Goal: Task Accomplishment & Management: Manage account settings

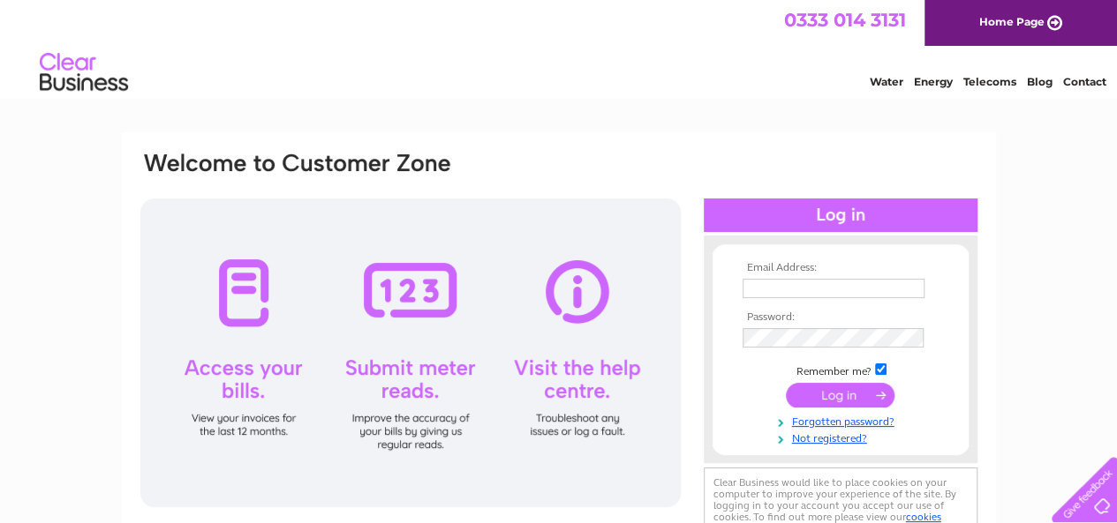
type input "m.moholt66@gmail.com"
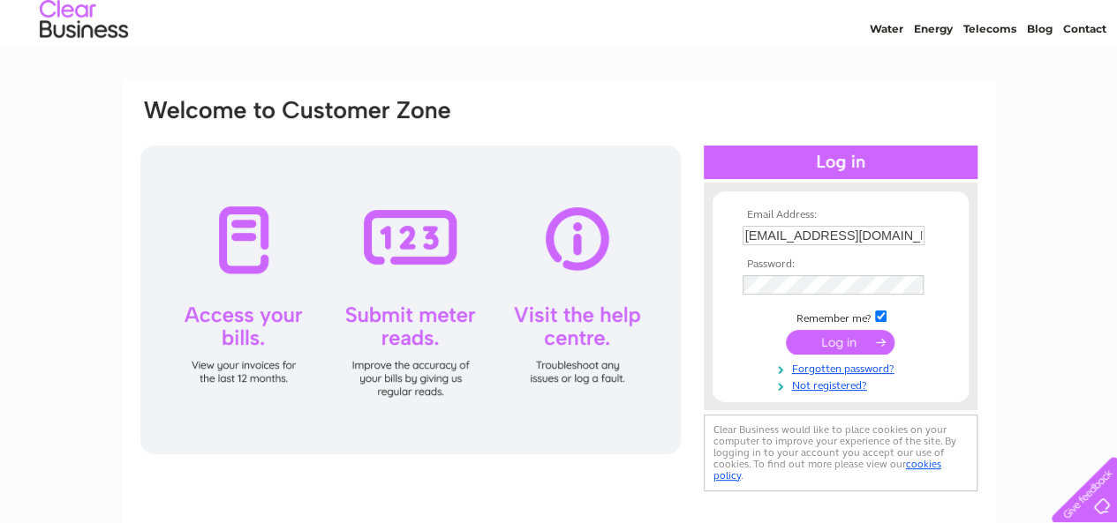
scroll to position [77, 0]
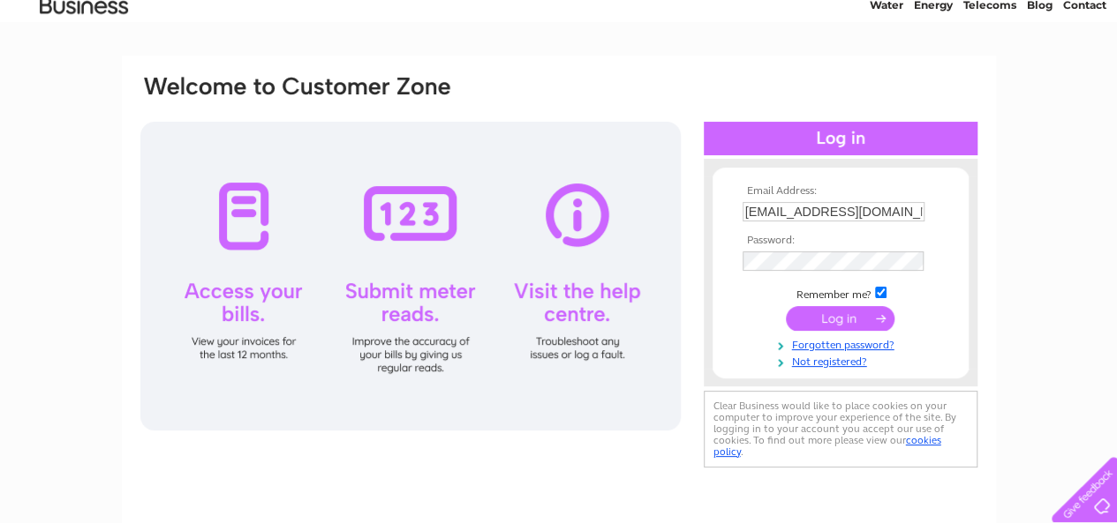
click at [809, 319] on input "submit" at bounding box center [840, 318] width 109 height 25
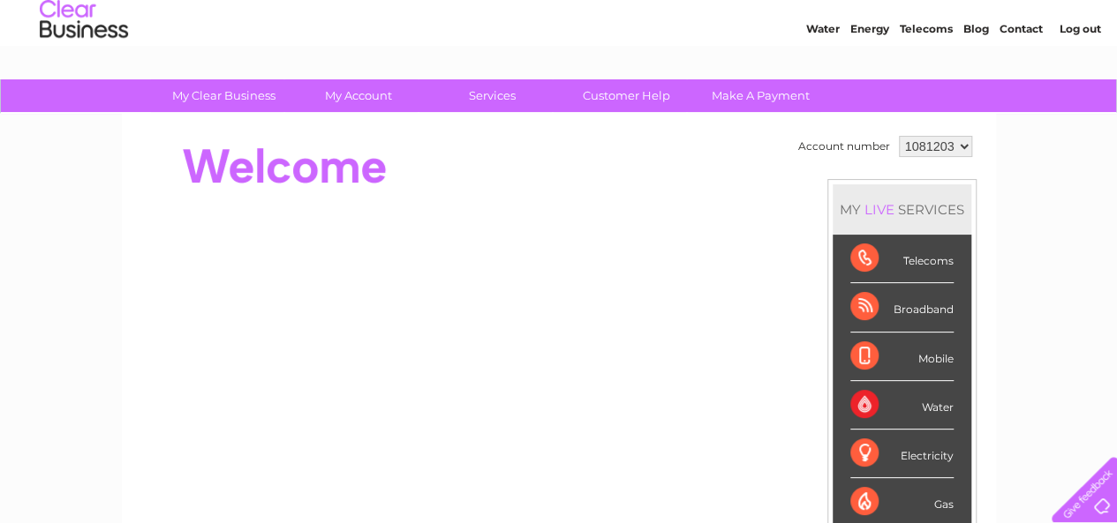
scroll to position [58, 0]
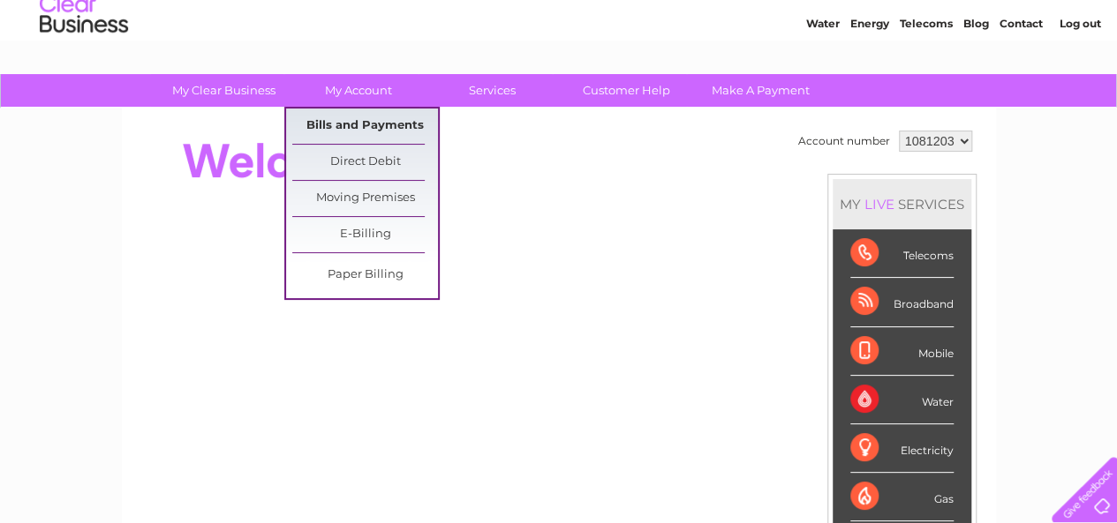
click at [357, 127] on link "Bills and Payments" at bounding box center [365, 126] width 146 height 35
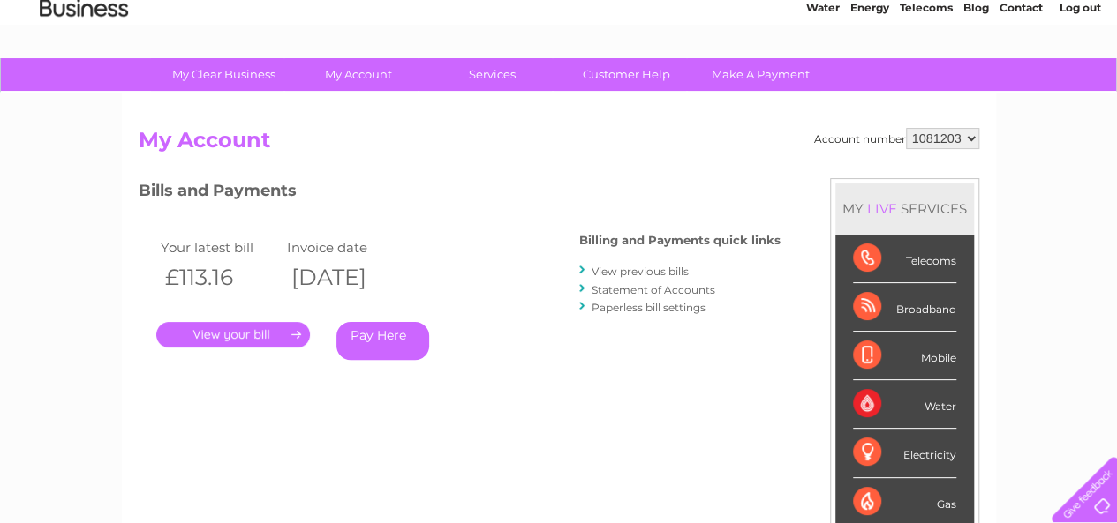
scroll to position [82, 0]
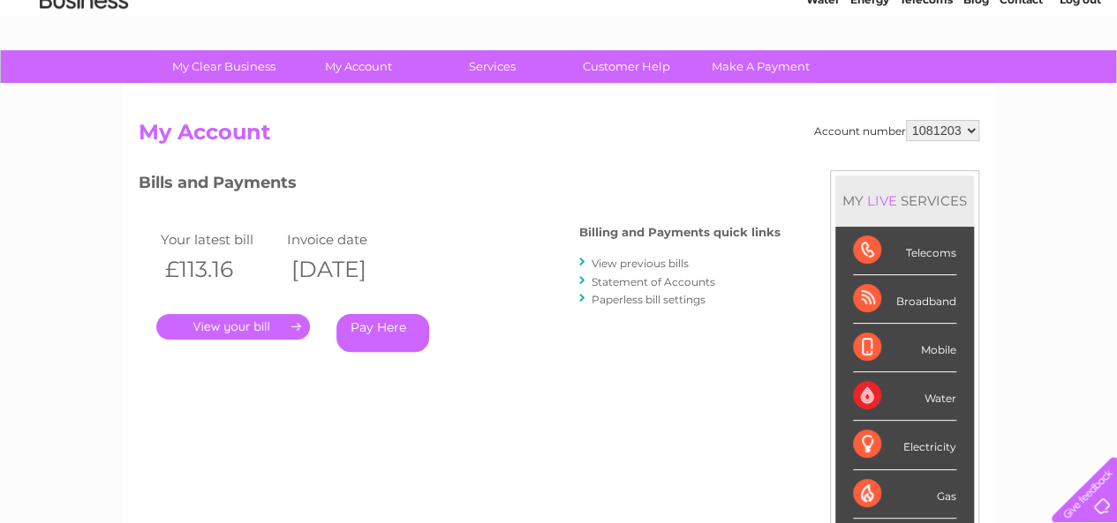
click at [245, 331] on link "." at bounding box center [233, 327] width 154 height 26
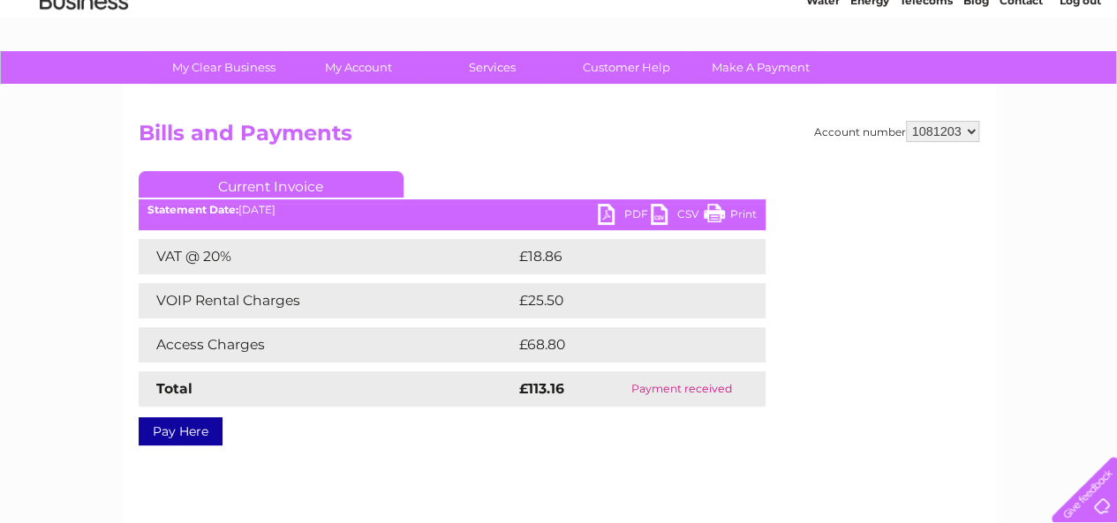
scroll to position [89, 0]
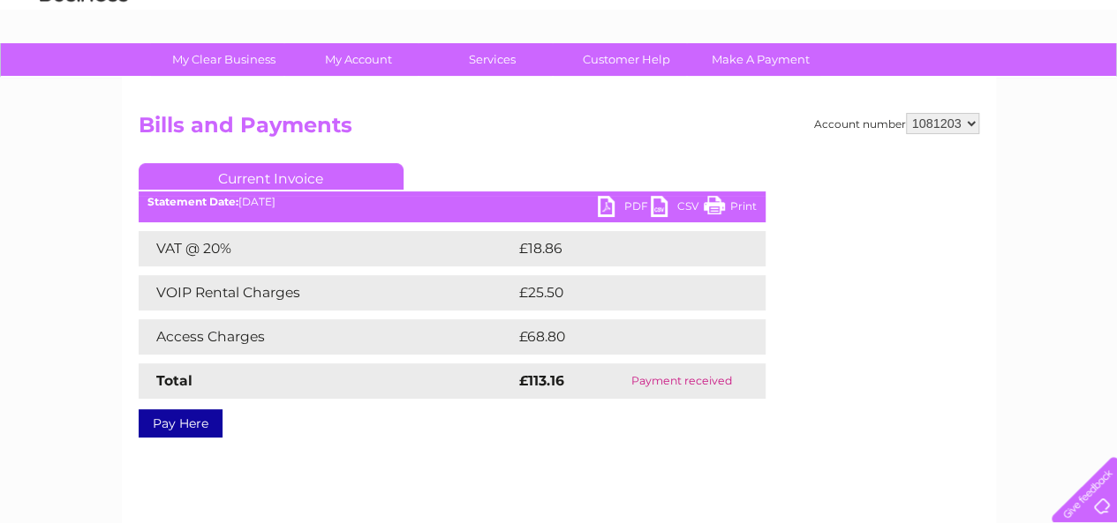
click at [735, 206] on link "Print" at bounding box center [730, 209] width 53 height 26
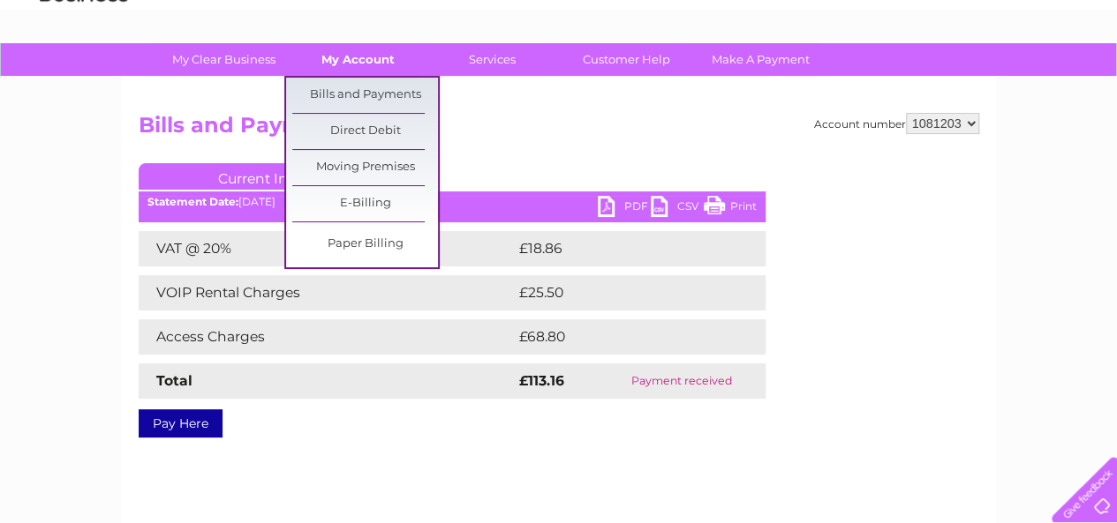
click at [355, 67] on link "My Account" at bounding box center [358, 59] width 146 height 33
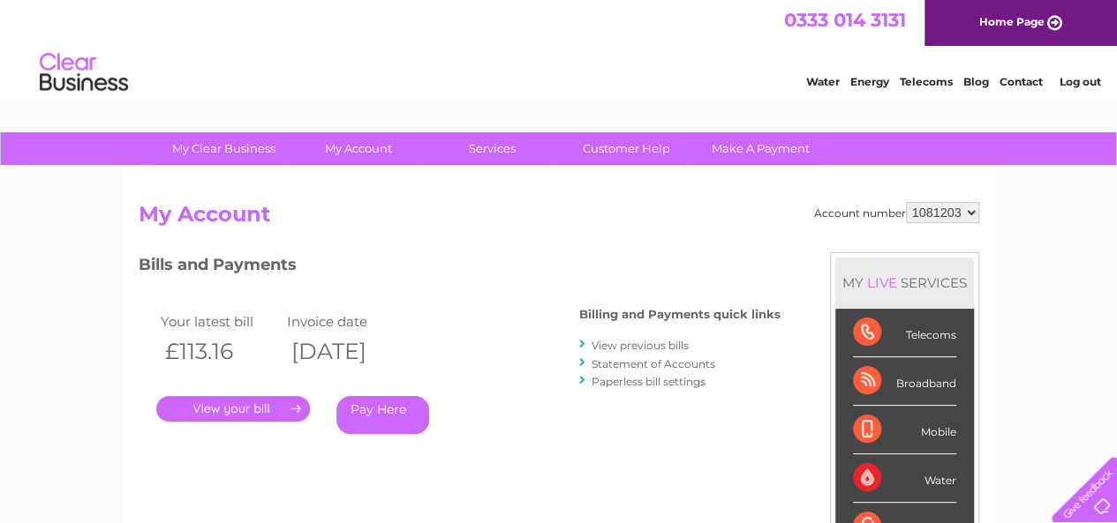
click at [661, 343] on link "View previous bills" at bounding box center [639, 345] width 97 height 13
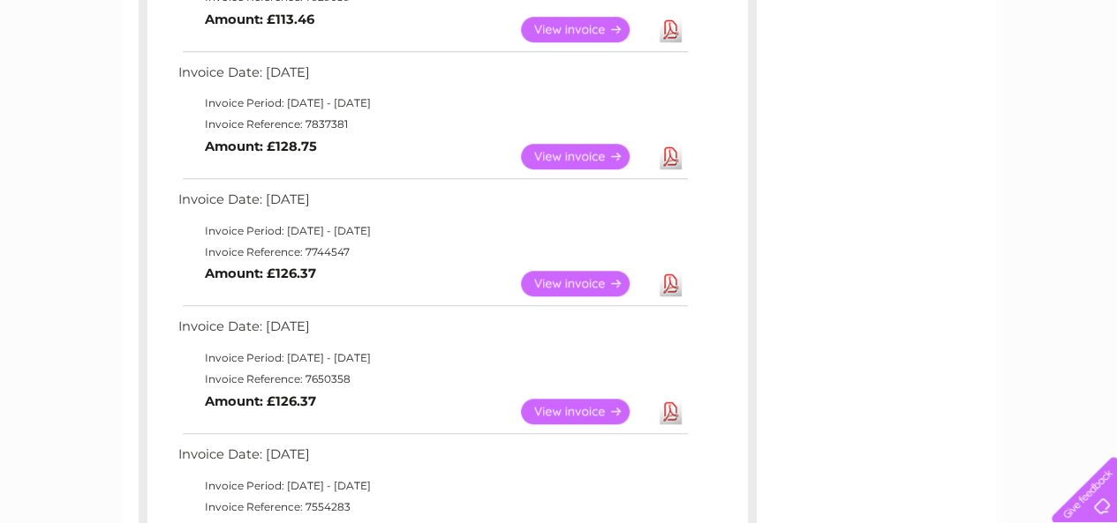
scroll to position [621, 0]
